Goal: Task Accomplishment & Management: Use online tool/utility

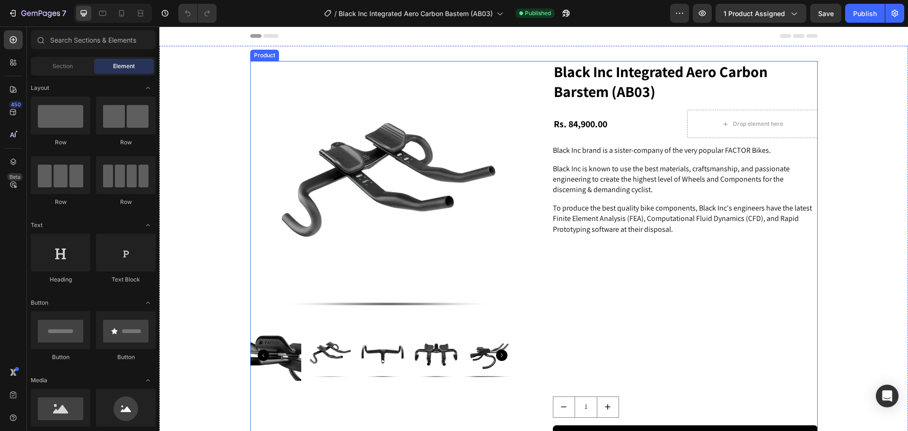
click at [528, 63] on div "Product Images Black Inc Integrated Aero Carbon Barstem (AB03) Product Title Rs…" at bounding box center [533, 271] width 567 height 420
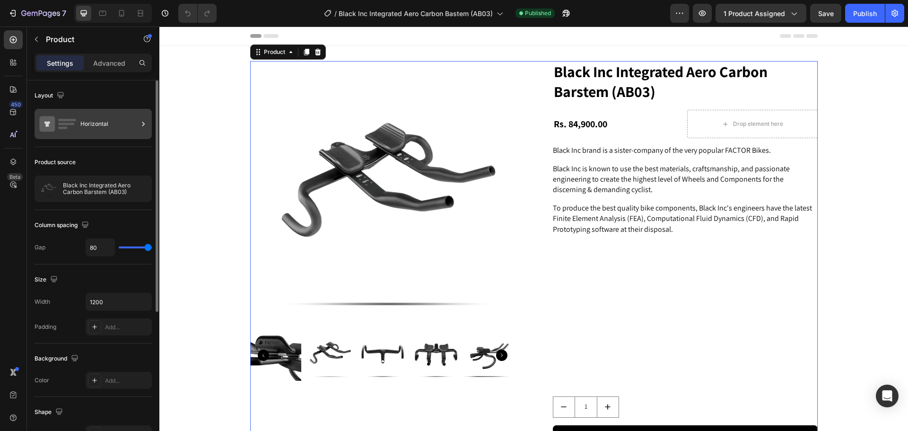
click at [120, 127] on div "Horizontal" at bounding box center [109, 124] width 58 height 22
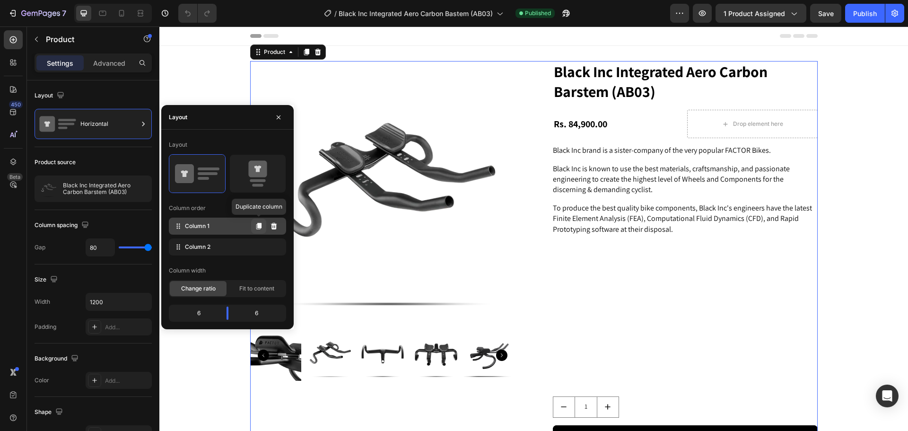
click at [258, 226] on icon at bounding box center [258, 226] width 5 height 7
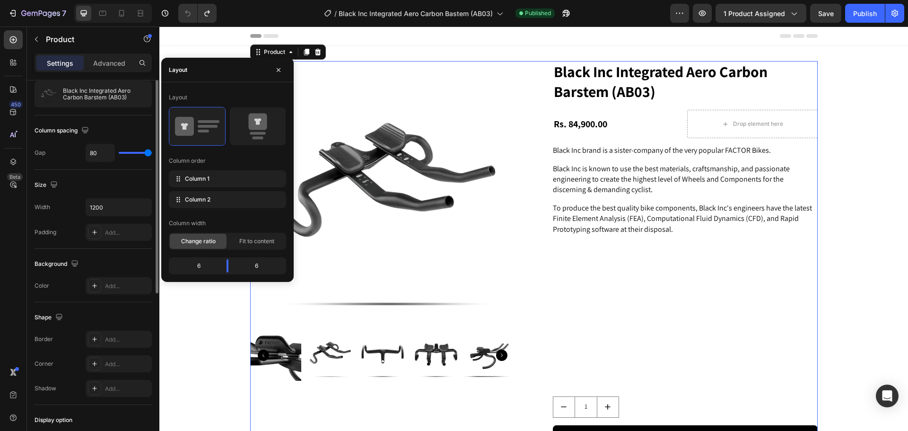
scroll to position [142, 0]
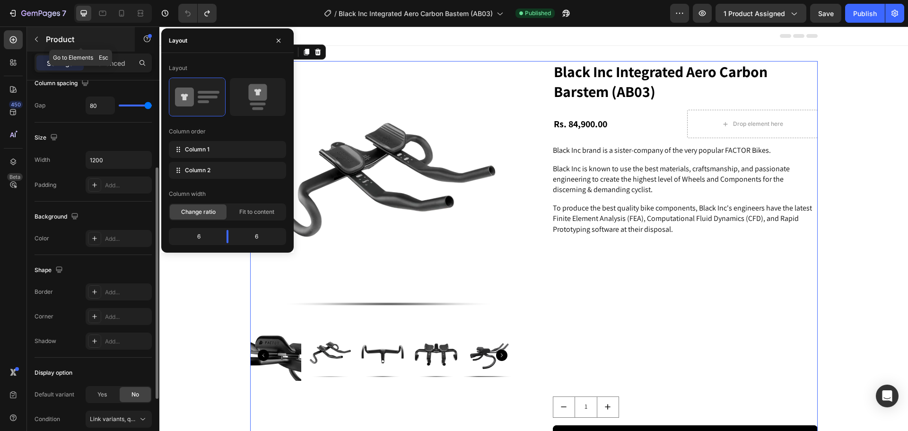
click at [38, 38] on icon "button" at bounding box center [37, 39] width 8 height 8
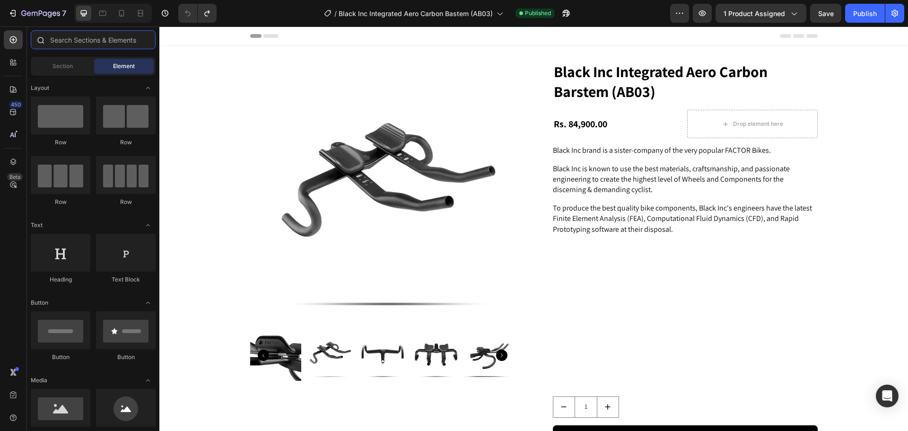
click at [82, 42] on input "text" at bounding box center [93, 39] width 125 height 19
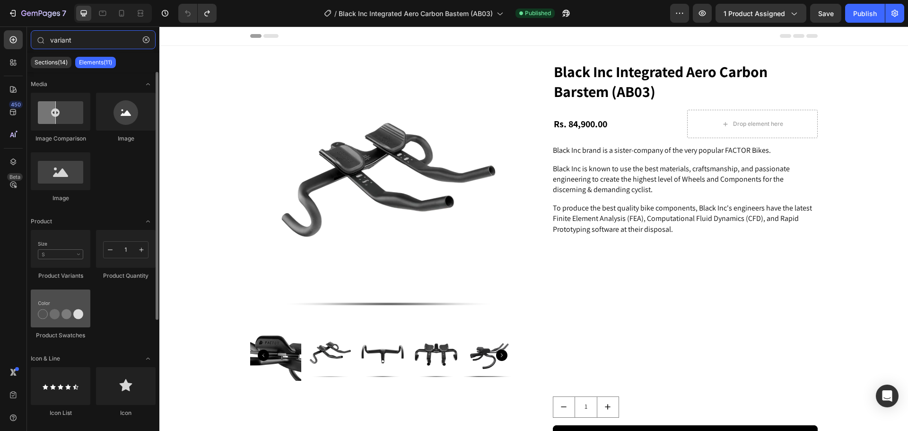
scroll to position [47, 0]
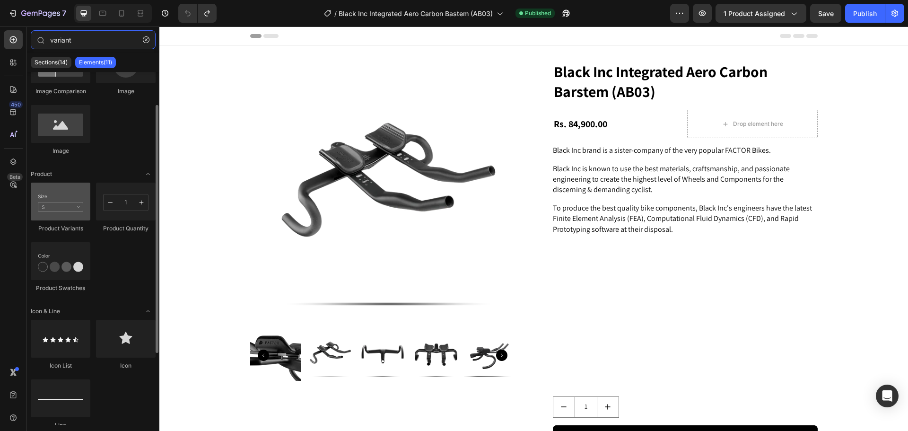
type input "variant"
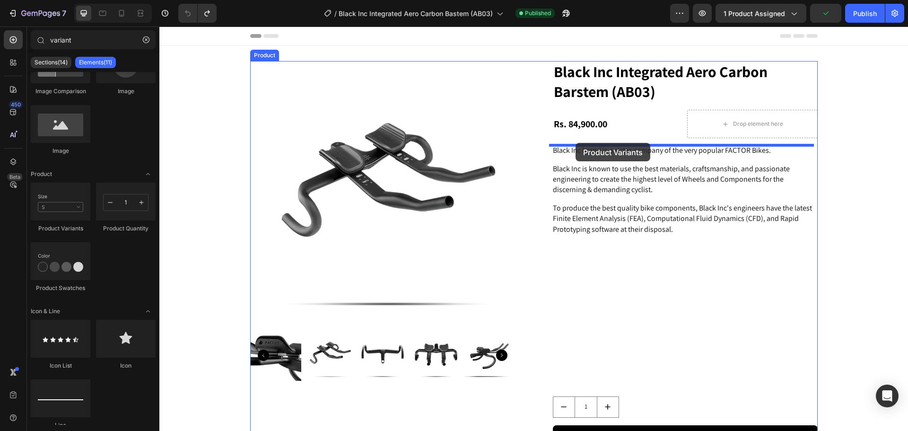
drag, startPoint x: 206, startPoint y: 229, endPoint x: 575, endPoint y: 143, distance: 379.5
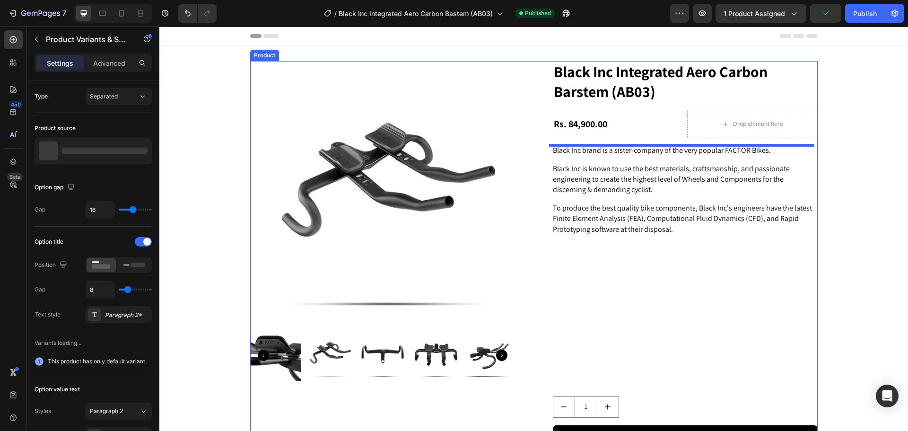
select select "380 x 100 mm"
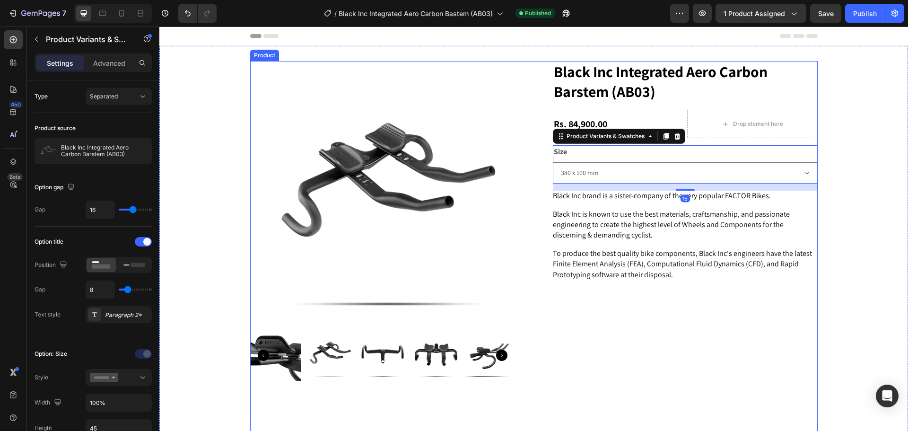
click at [776, 309] on div "Black Inc Integrated Aero Carbon Barstem (AB03) Product Title Rs. 84,900.00 Pro…" at bounding box center [685, 294] width 265 height 466
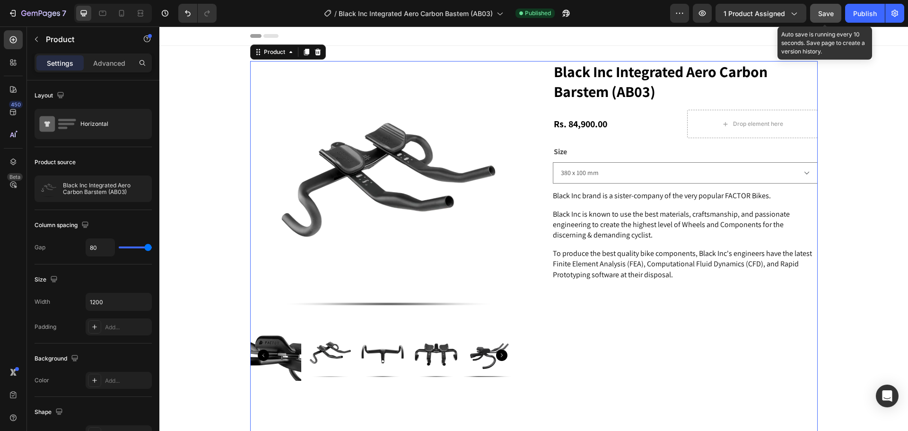
click at [825, 11] on span "Save" at bounding box center [826, 13] width 16 height 8
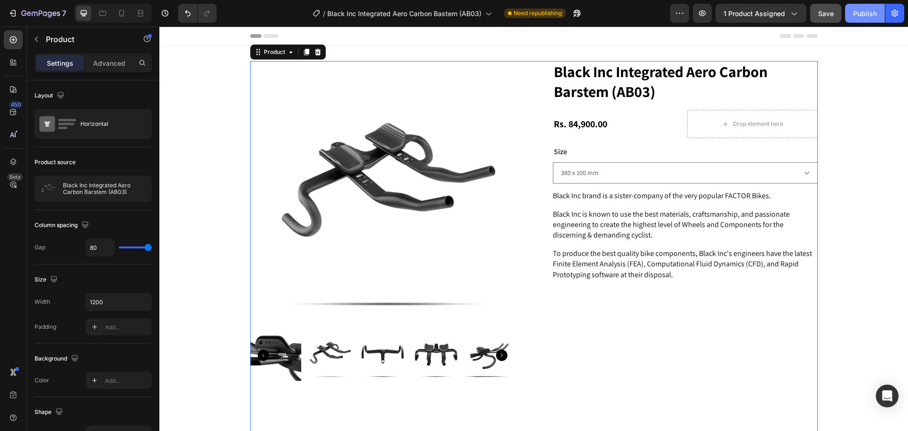
click at [869, 12] on div "Publish" at bounding box center [865, 14] width 24 height 10
click at [122, 10] on icon at bounding box center [121, 13] width 5 height 7
type input "0"
type input "100%"
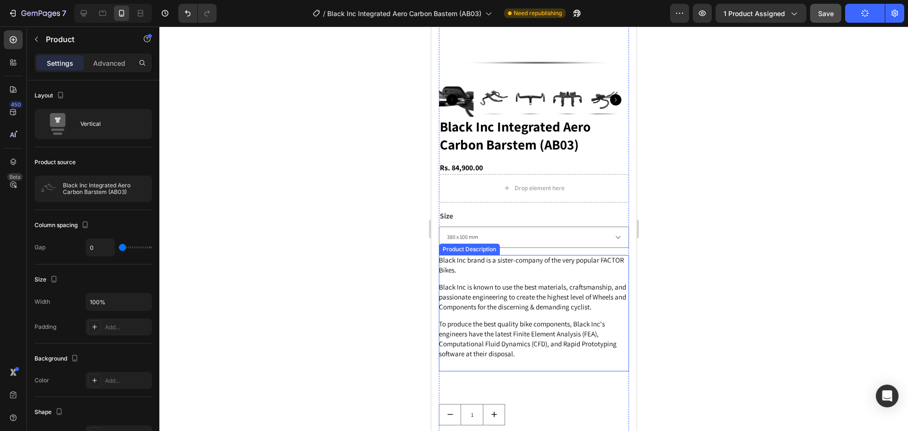
scroll to position [238, 0]
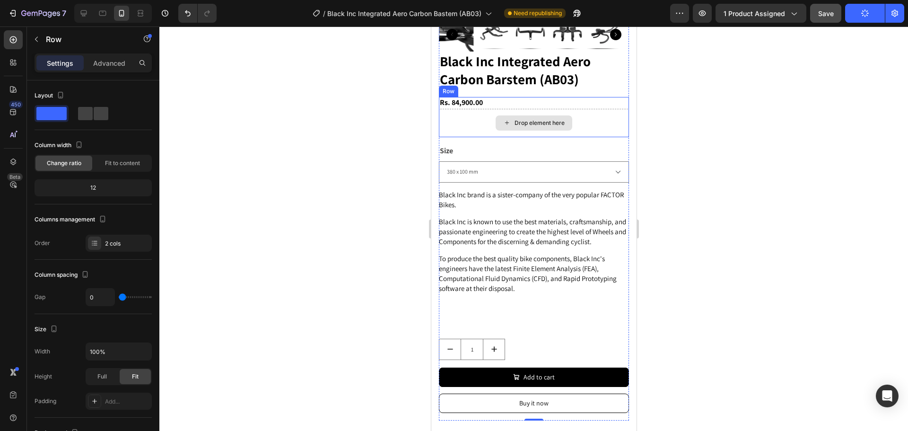
click at [472, 112] on div "Drop element here" at bounding box center [533, 123] width 190 height 28
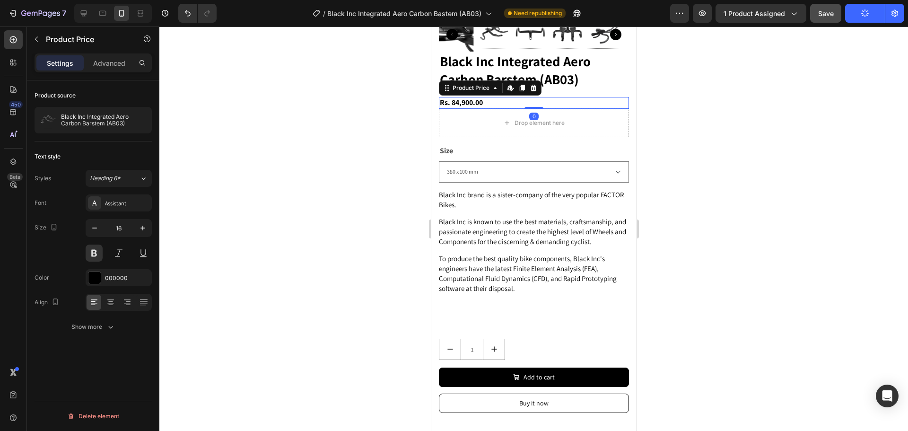
click at [581, 97] on div "Rs. 84,900.00" at bounding box center [533, 103] width 190 height 12
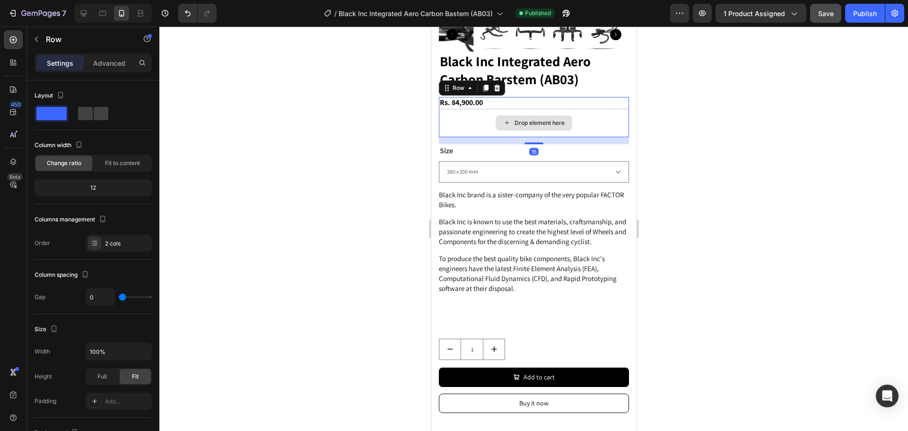
click at [460, 116] on div "Drop element here" at bounding box center [533, 123] width 190 height 28
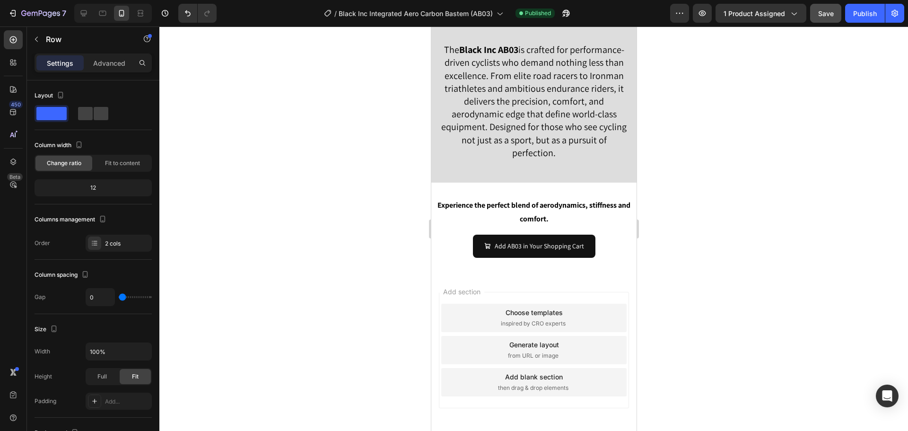
scroll to position [3149, 0]
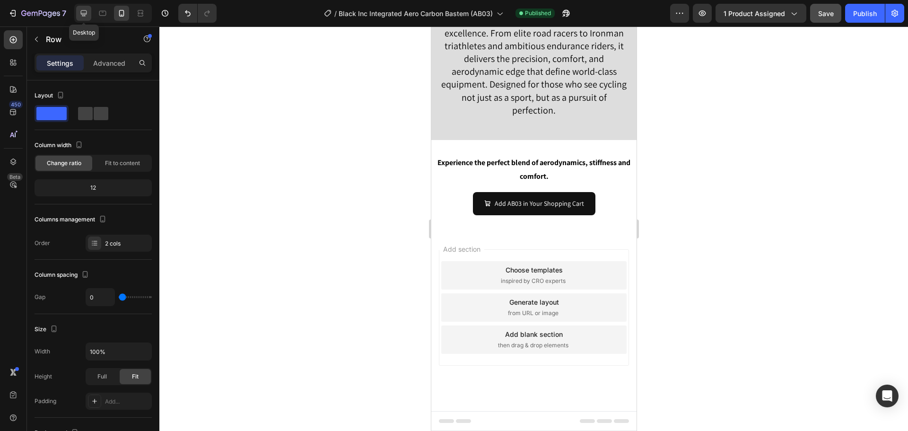
click at [85, 11] on icon at bounding box center [84, 13] width 6 height 6
type input "8"
type input "1200"
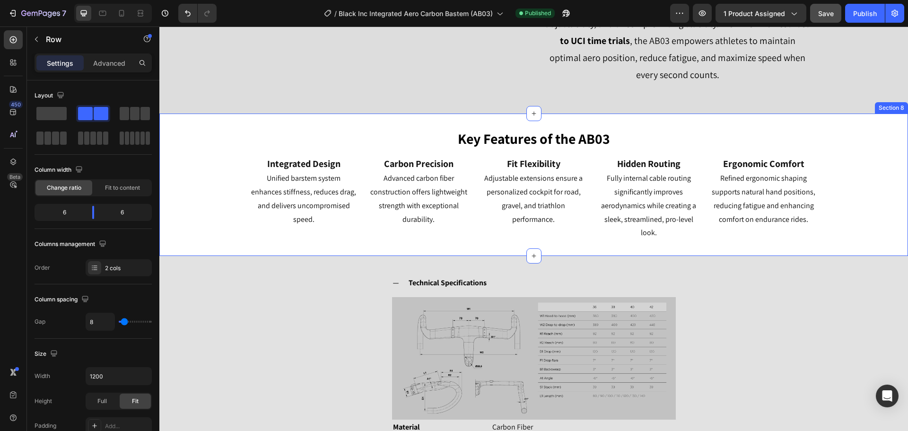
scroll to position [1622, 0]
